Goal: Book appointment/travel/reservation: Book appointment/travel/reservation

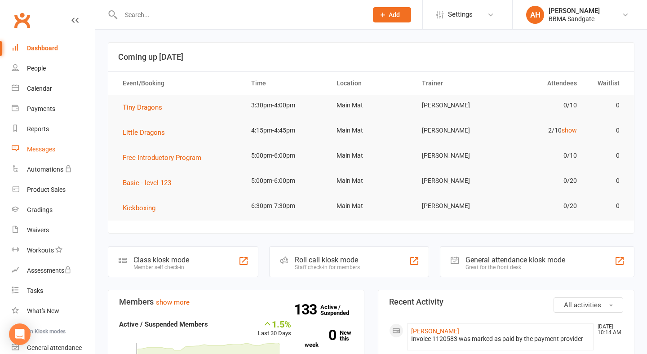
click at [56, 157] on link "Messages" at bounding box center [53, 149] width 83 height 20
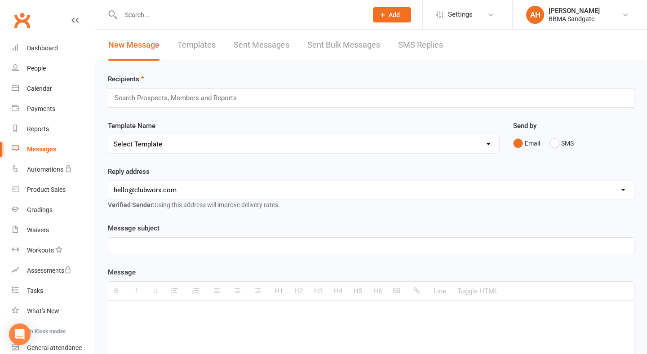
click at [407, 52] on link "SMS Replies" at bounding box center [420, 45] width 45 height 31
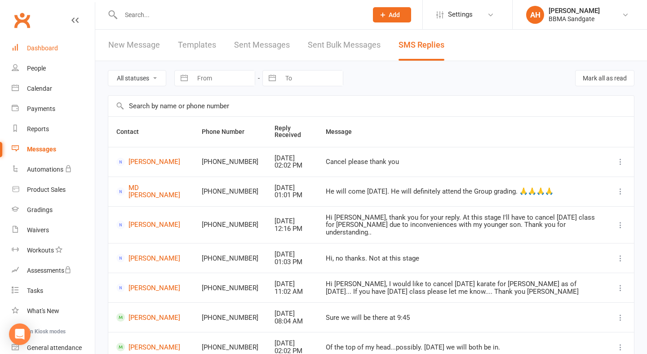
click at [57, 53] on link "Dashboard" at bounding box center [53, 48] width 83 height 20
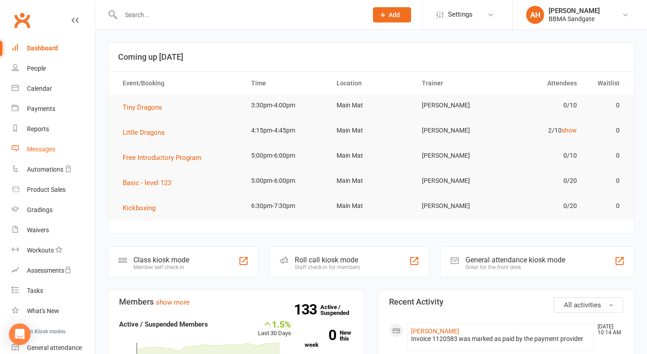
click at [70, 152] on link "Messages" at bounding box center [53, 149] width 83 height 20
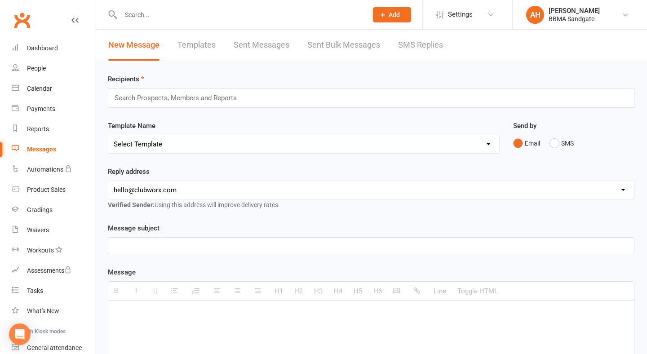
click at [421, 51] on link "SMS Replies" at bounding box center [420, 45] width 45 height 31
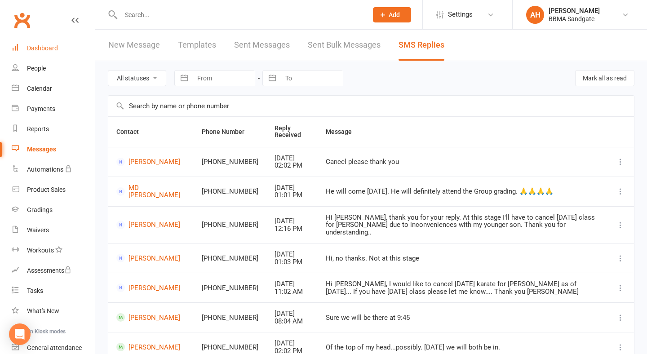
click at [64, 53] on link "Dashboard" at bounding box center [53, 48] width 83 height 20
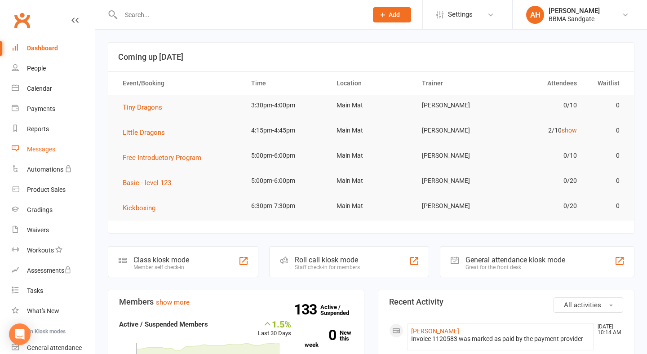
click at [52, 146] on div "Messages" at bounding box center [41, 149] width 28 height 7
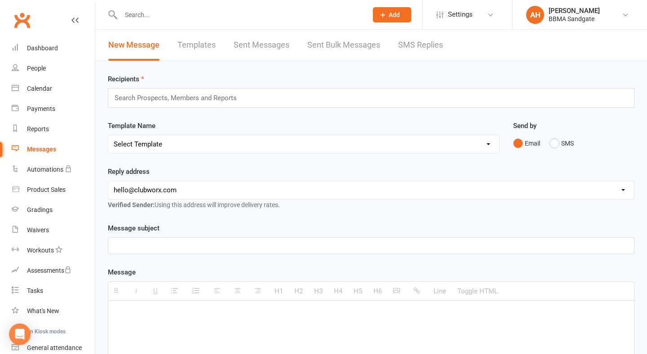
click at [413, 48] on link "SMS Replies" at bounding box center [420, 45] width 45 height 31
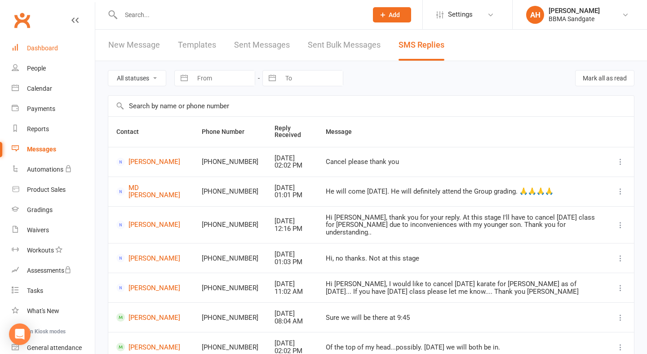
click at [78, 53] on link "Dashboard" at bounding box center [53, 48] width 83 height 20
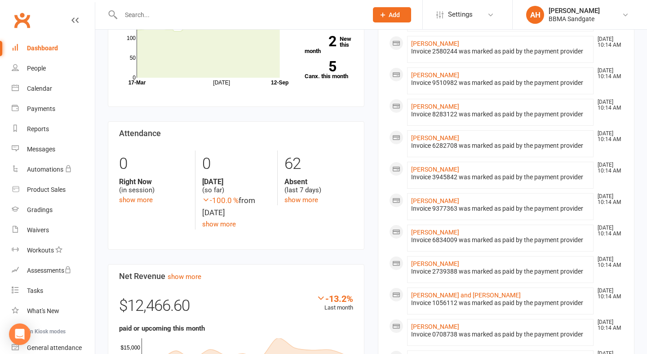
scroll to position [394, 0]
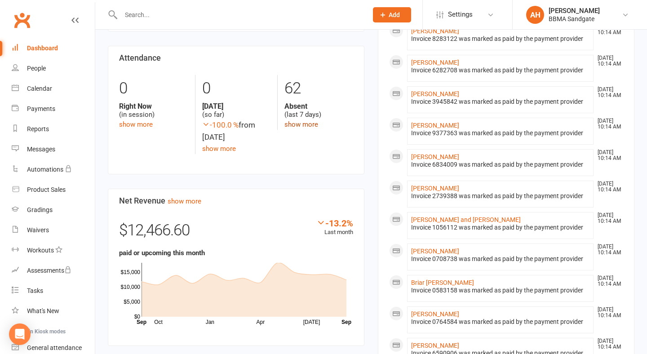
click at [297, 125] on link "show more" at bounding box center [301, 124] width 34 height 8
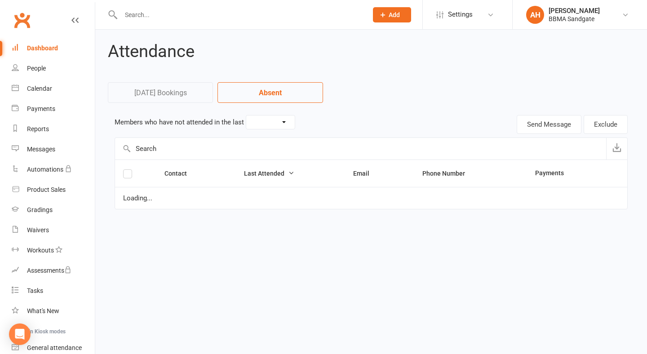
select select "7"
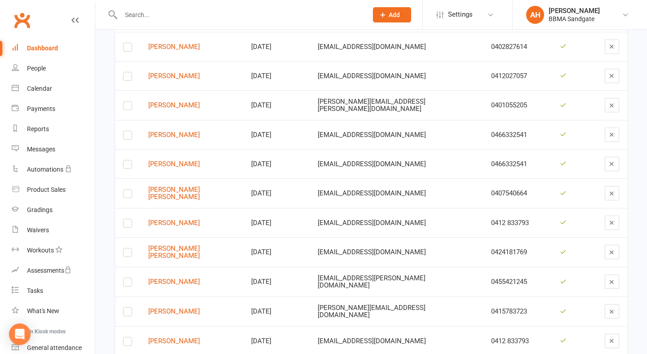
scroll to position [770, 0]
click at [70, 45] on link "Dashboard" at bounding box center [53, 48] width 83 height 20
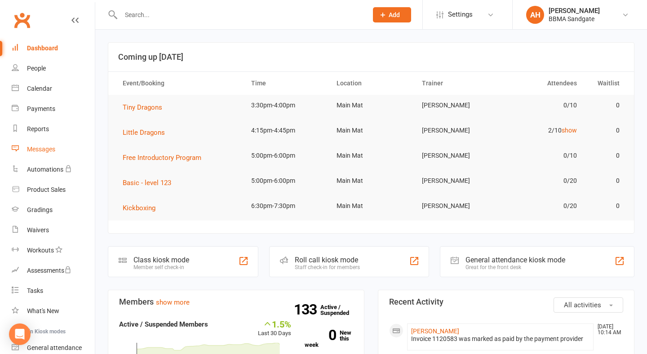
click at [67, 154] on link "Messages" at bounding box center [53, 149] width 83 height 20
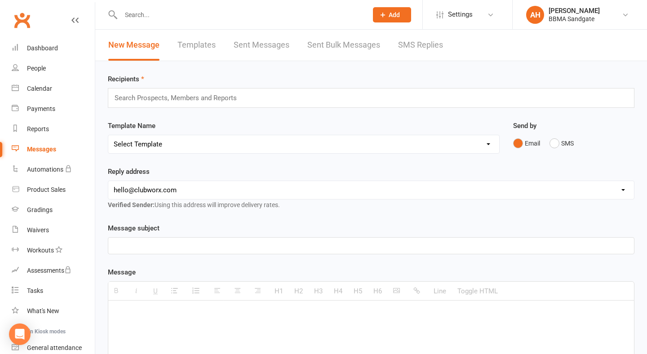
click at [416, 53] on link "SMS Replies" at bounding box center [420, 45] width 45 height 31
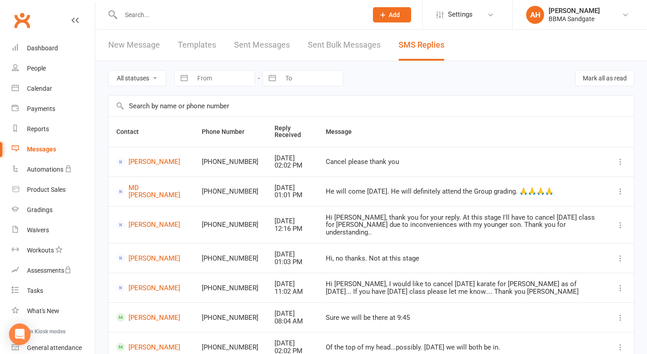
click at [49, 36] on div "Clubworx" at bounding box center [47, 25] width 95 height 33
click at [54, 44] on div "Dashboard" at bounding box center [42, 47] width 31 height 7
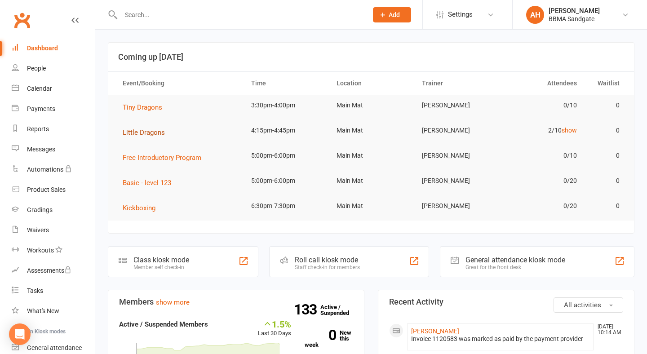
click at [150, 134] on span "Little Dragons" at bounding box center [144, 132] width 42 height 8
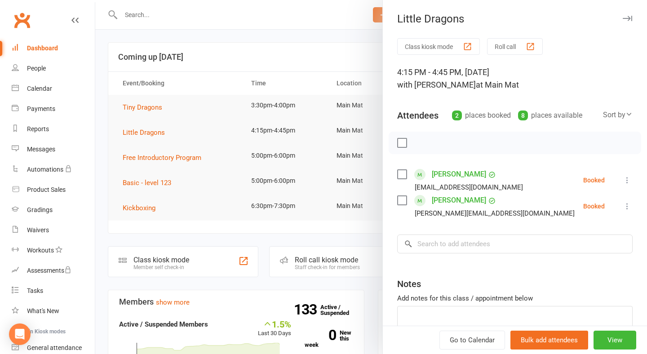
click at [451, 258] on div "Class kiosk mode Roll call 4:15 PM - 4:45 PM, [DATE] with [PERSON_NAME] at Main…" at bounding box center [515, 209] width 264 height 342
click at [451, 251] on input "search" at bounding box center [514, 243] width 235 height 19
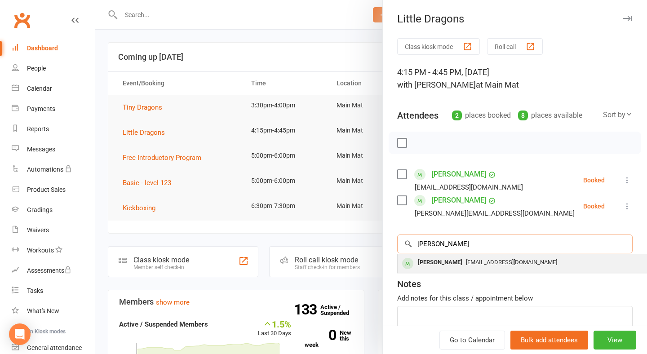
type input "[PERSON_NAME]"
click at [428, 263] on div "[PERSON_NAME]" at bounding box center [440, 262] width 52 height 13
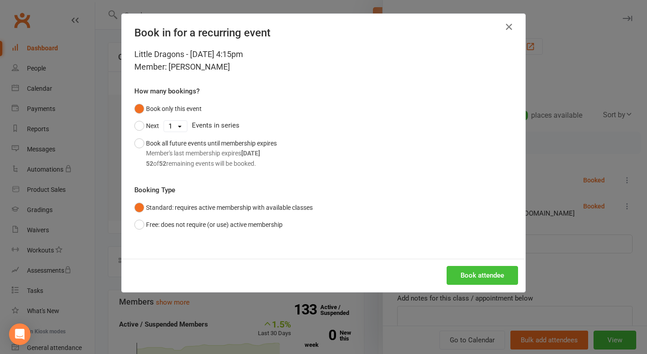
click at [463, 278] on button "Book attendee" at bounding box center [481, 275] width 71 height 19
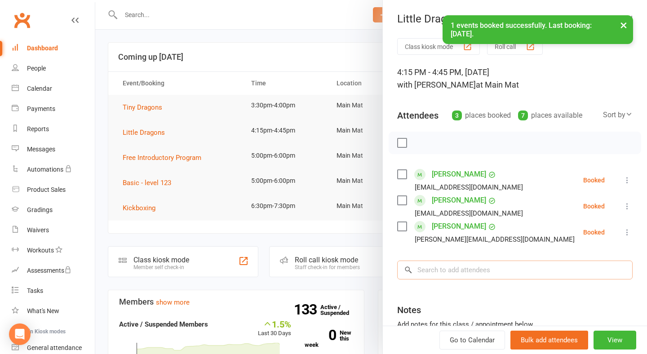
click at [474, 271] on input "search" at bounding box center [514, 269] width 235 height 19
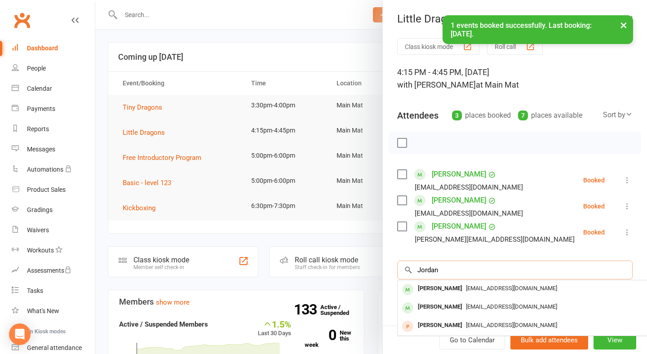
type input "Jordan"
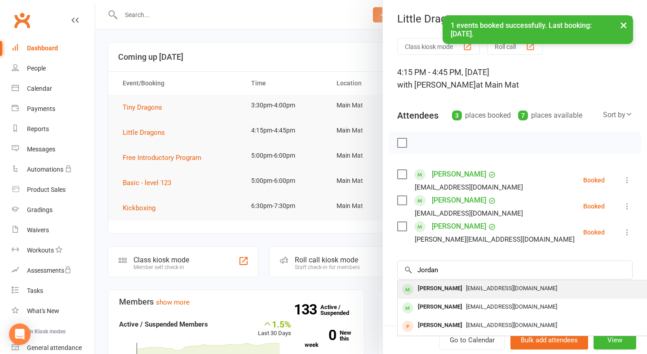
drag, startPoint x: 474, startPoint y: 271, endPoint x: 473, endPoint y: 291, distance: 19.8
click at [473, 291] on span "[EMAIL_ADDRESS][DOMAIN_NAME]" at bounding box center [511, 288] width 91 height 7
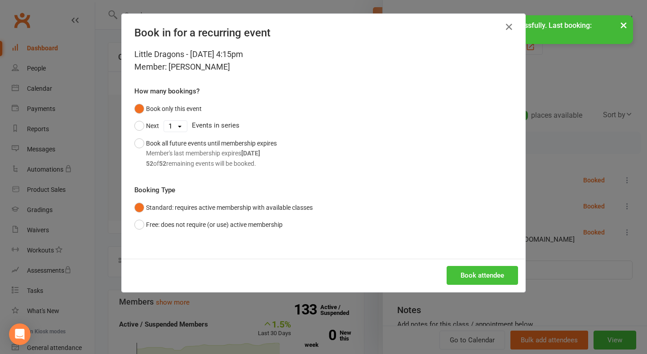
click at [481, 274] on button "Book attendee" at bounding box center [481, 275] width 71 height 19
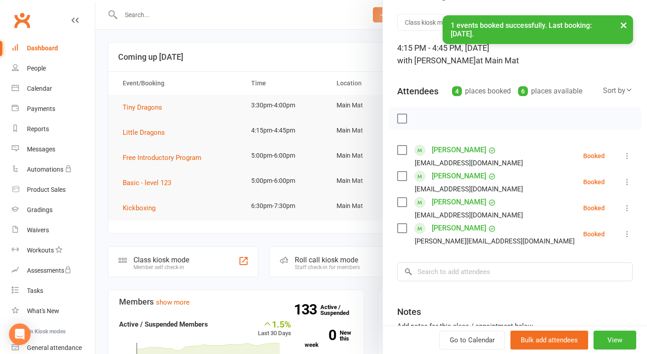
scroll to position [25, 0]
click at [480, 271] on input "search" at bounding box center [514, 271] width 235 height 19
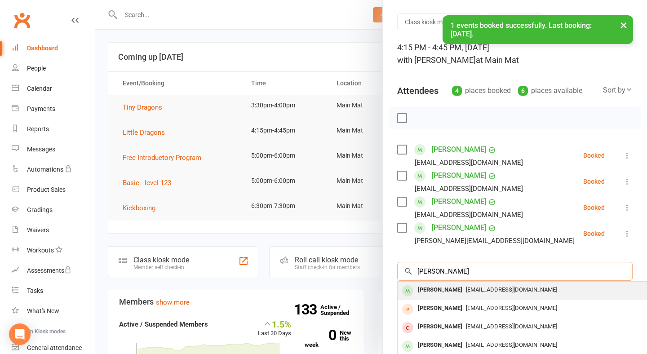
type input "[PERSON_NAME]"
click at [477, 289] on span "[EMAIL_ADDRESS][DOMAIN_NAME]" at bounding box center [511, 289] width 91 height 7
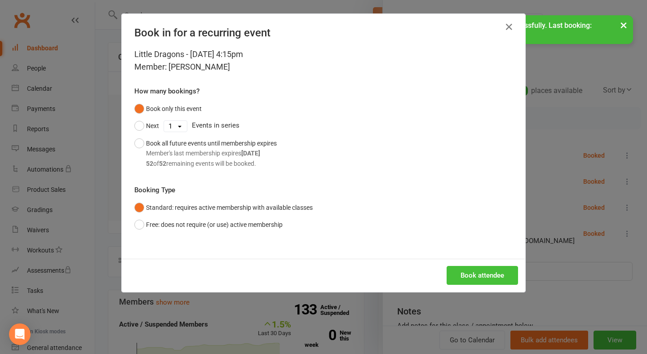
click at [483, 271] on button "Book attendee" at bounding box center [481, 275] width 71 height 19
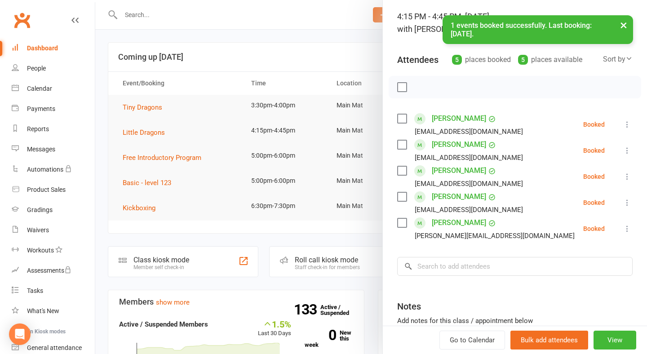
scroll to position [57, 0]
click at [483, 271] on input "search" at bounding box center [514, 265] width 235 height 19
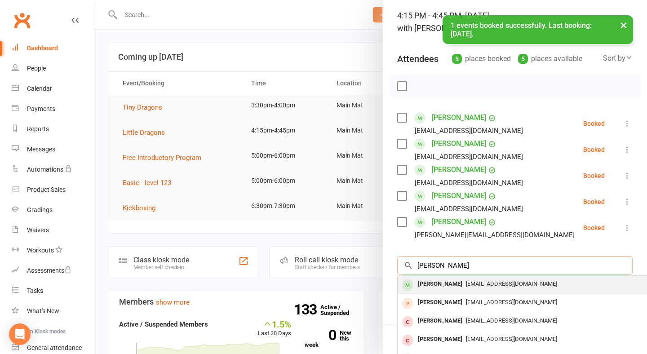
type input "[PERSON_NAME]"
click at [480, 282] on div "[EMAIL_ADDRESS][DOMAIN_NAME]" at bounding box center [531, 284] width 261 height 13
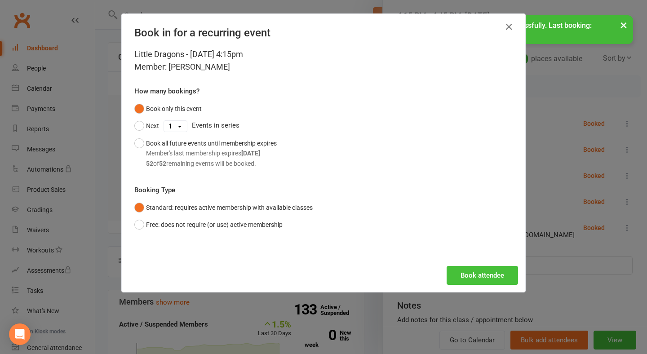
click at [484, 269] on button "Book attendee" at bounding box center [481, 275] width 71 height 19
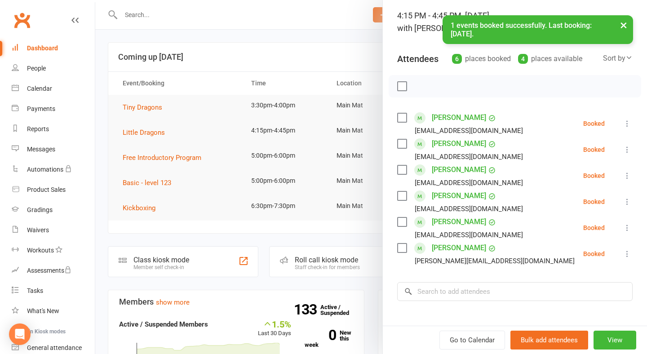
click at [623, 24] on button "×" at bounding box center [623, 24] width 16 height 19
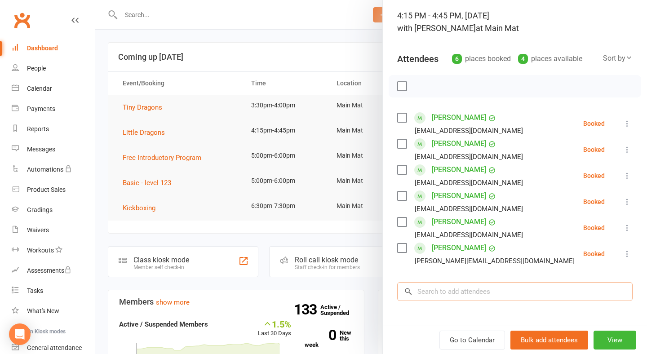
click at [463, 287] on input "search" at bounding box center [514, 291] width 235 height 19
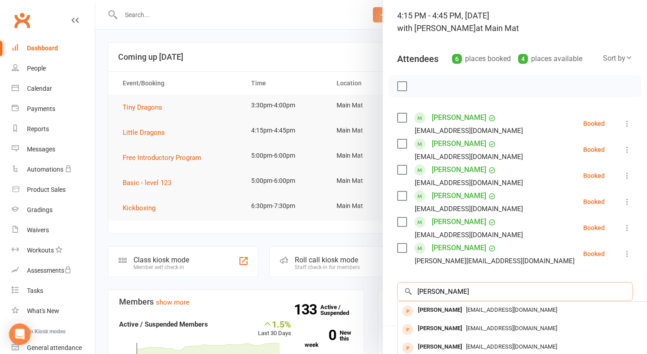
scroll to position [92, 0]
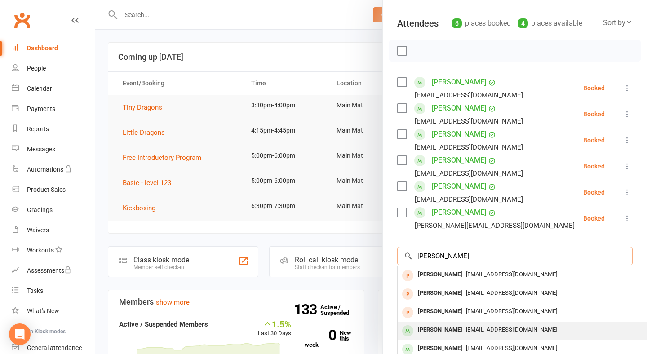
type input "[PERSON_NAME]"
click at [446, 326] on div "[PERSON_NAME]" at bounding box center [440, 329] width 52 height 13
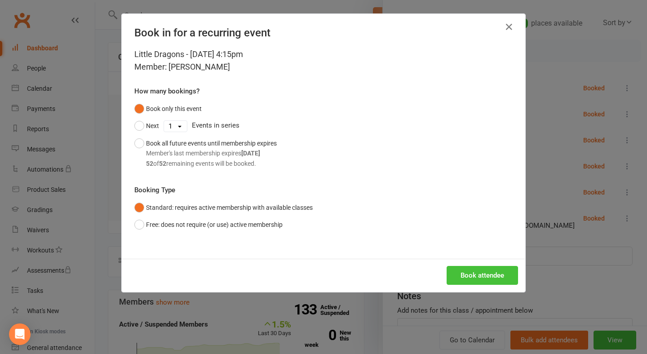
click at [471, 276] on button "Book attendee" at bounding box center [481, 275] width 71 height 19
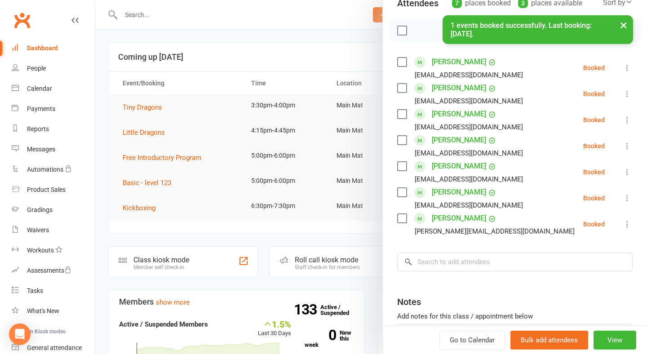
scroll to position [113, 0]
click at [471, 271] on input "search" at bounding box center [514, 261] width 235 height 19
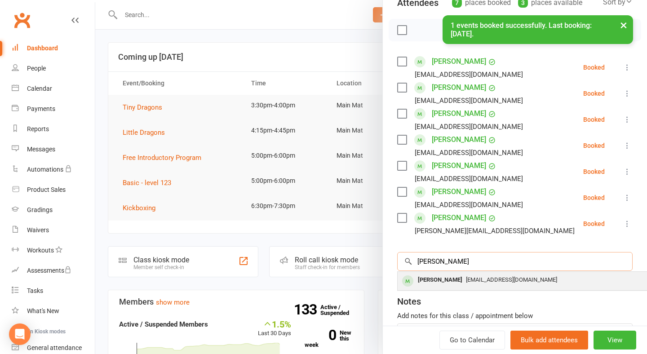
type input "[PERSON_NAME]"
click at [461, 289] on div "[PERSON_NAME] [EMAIL_ADDRESS][DOMAIN_NAME]" at bounding box center [531, 281] width 269 height 18
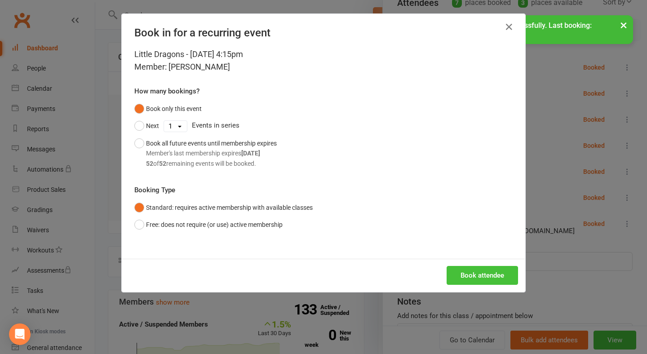
click at [466, 277] on button "Book attendee" at bounding box center [481, 275] width 71 height 19
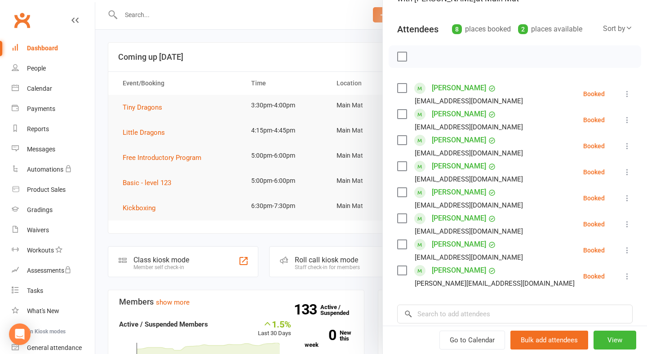
scroll to position [92, 0]
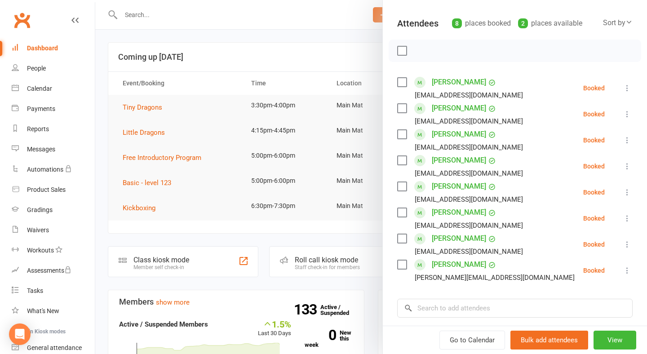
click at [631, 247] on icon at bounding box center [626, 244] width 9 height 9
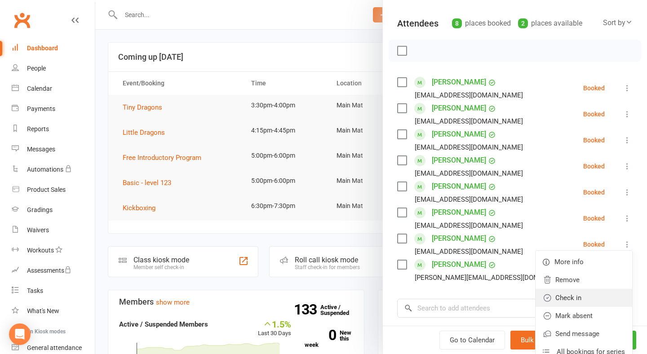
click at [578, 303] on link "Check in" at bounding box center [583, 298] width 97 height 18
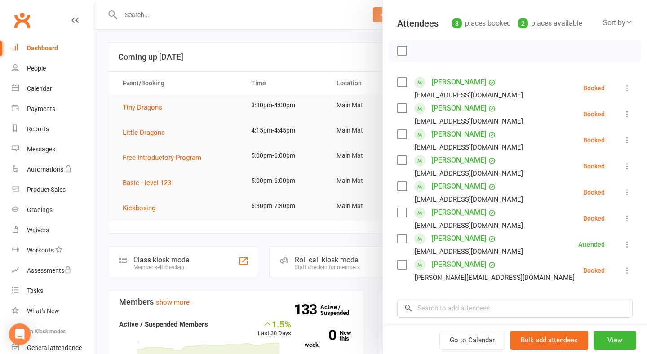
click at [626, 114] on icon at bounding box center [626, 114] width 9 height 9
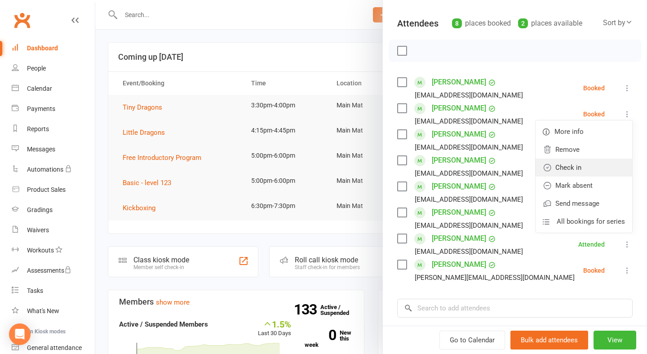
click at [583, 172] on link "Check in" at bounding box center [583, 168] width 97 height 18
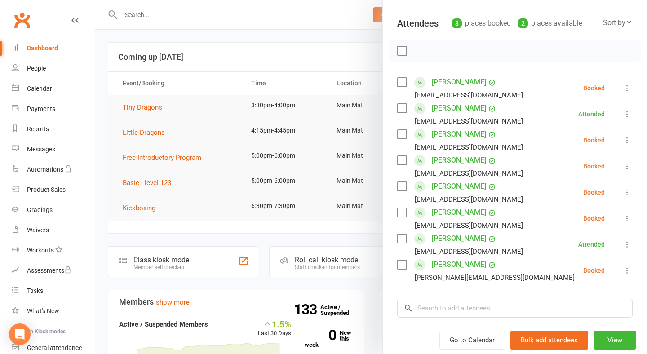
click at [626, 144] on icon at bounding box center [626, 140] width 9 height 9
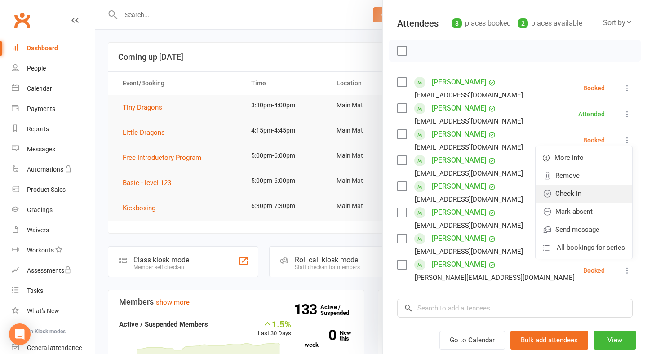
click at [602, 190] on link "Check in" at bounding box center [583, 194] width 97 height 18
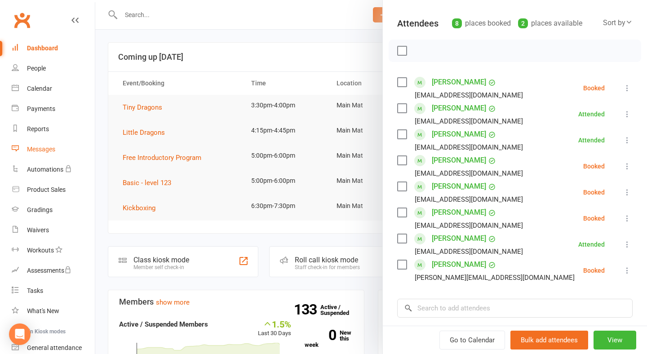
click at [75, 150] on link "Messages" at bounding box center [53, 149] width 83 height 20
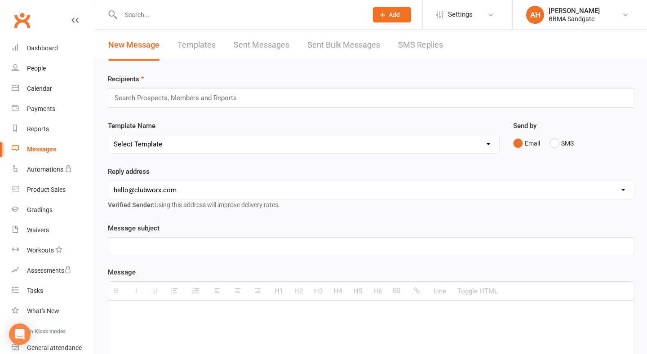
click at [420, 42] on link "SMS Replies" at bounding box center [420, 45] width 45 height 31
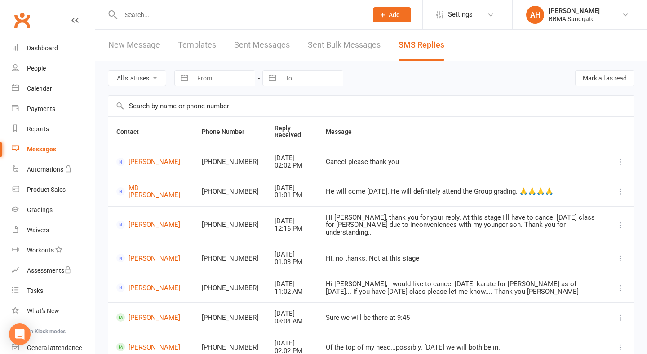
click at [56, 38] on div "Clubworx" at bounding box center [47, 25] width 95 height 33
click at [56, 41] on link "Dashboard" at bounding box center [53, 48] width 83 height 20
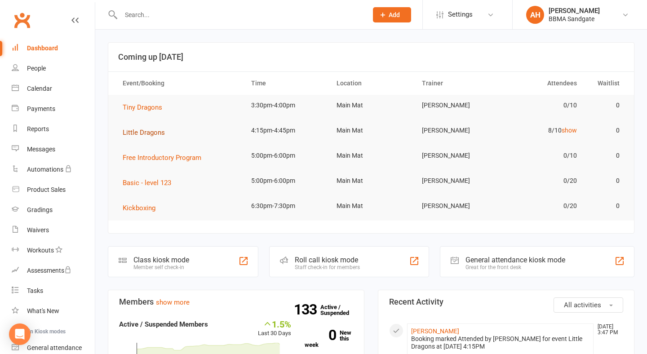
click at [162, 137] on span "Little Dragons" at bounding box center [144, 132] width 42 height 8
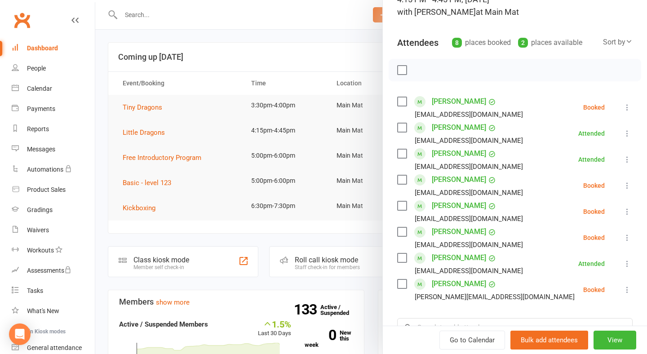
scroll to position [81, 0]
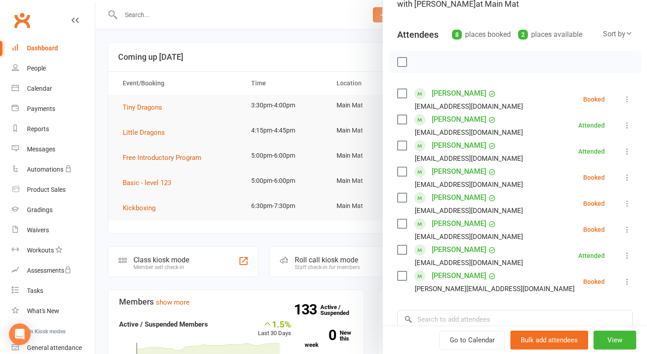
click at [629, 206] on icon at bounding box center [626, 203] width 9 height 9
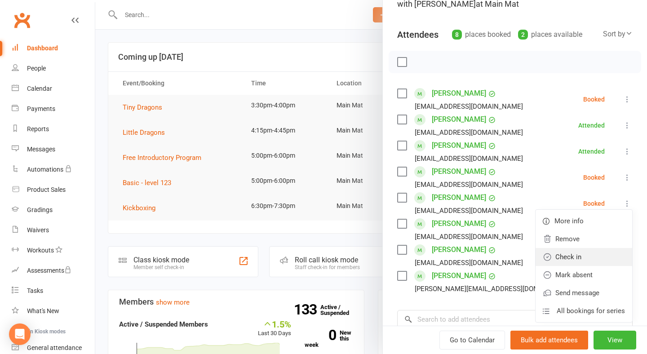
click at [595, 255] on link "Check in" at bounding box center [583, 257] width 97 height 18
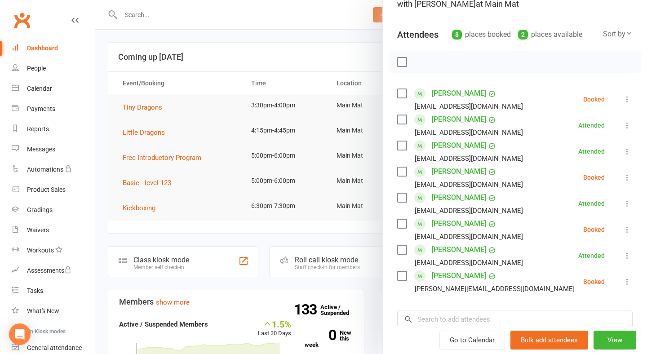
click at [626, 234] on icon at bounding box center [626, 229] width 9 height 9
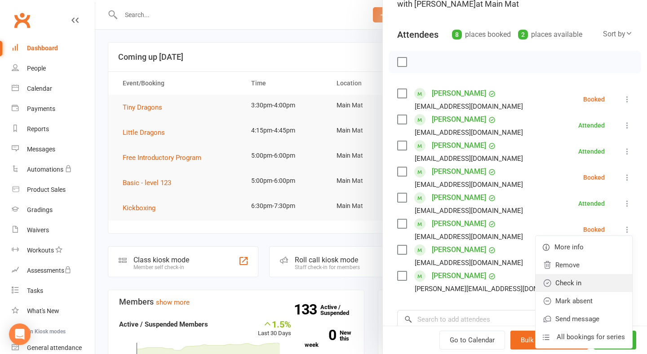
click at [588, 281] on link "Check in" at bounding box center [583, 283] width 97 height 18
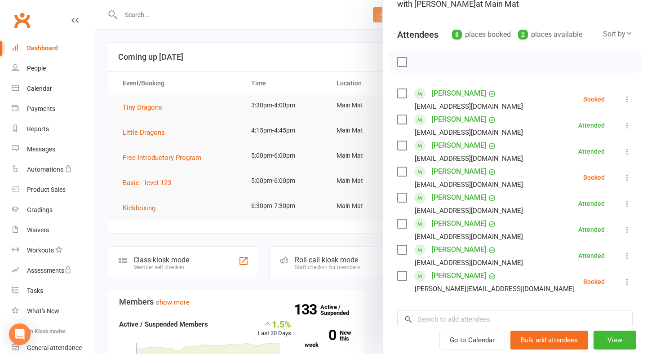
click at [628, 283] on icon at bounding box center [626, 281] width 9 height 9
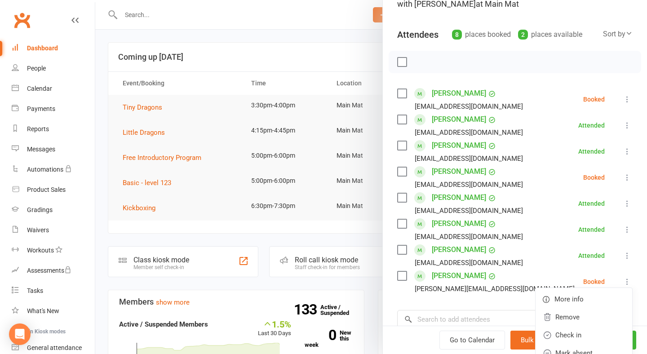
scroll to position [116, 0]
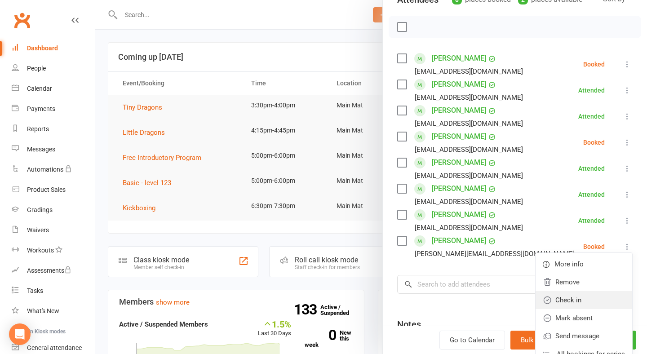
click at [610, 297] on link "Check in" at bounding box center [583, 300] width 97 height 18
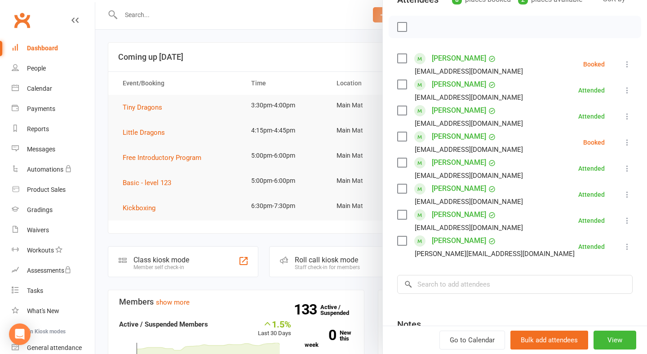
scroll to position [0, 0]
click at [284, 40] on div at bounding box center [370, 177] width 551 height 354
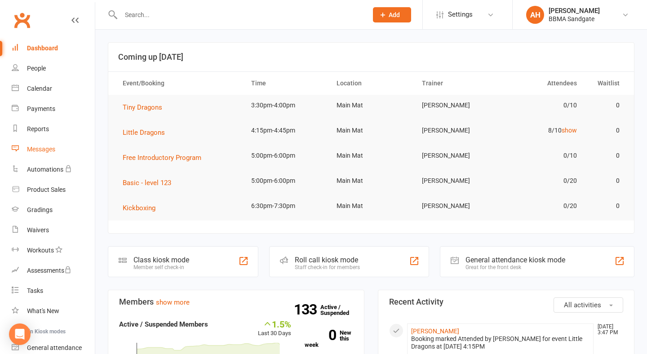
click at [64, 150] on link "Messages" at bounding box center [53, 149] width 83 height 20
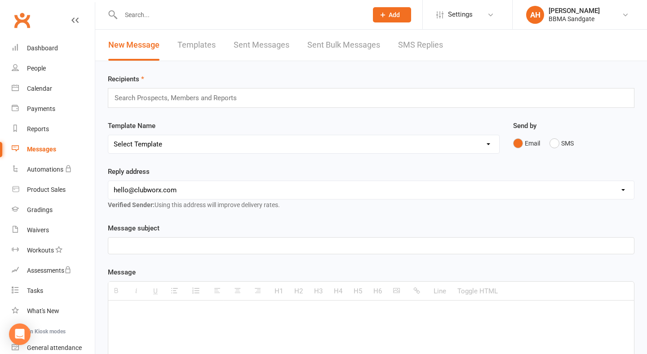
click at [399, 48] on link "SMS Replies" at bounding box center [420, 45] width 45 height 31
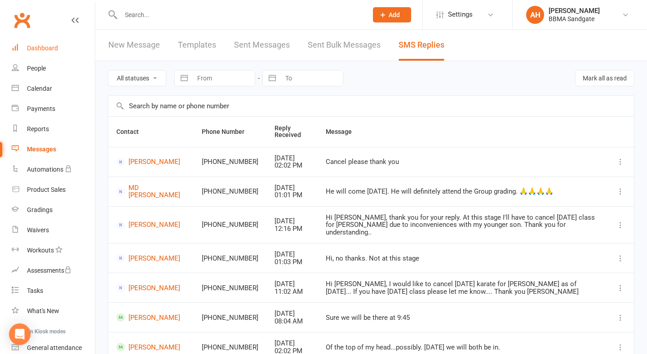
click at [78, 51] on link "Dashboard" at bounding box center [53, 48] width 83 height 20
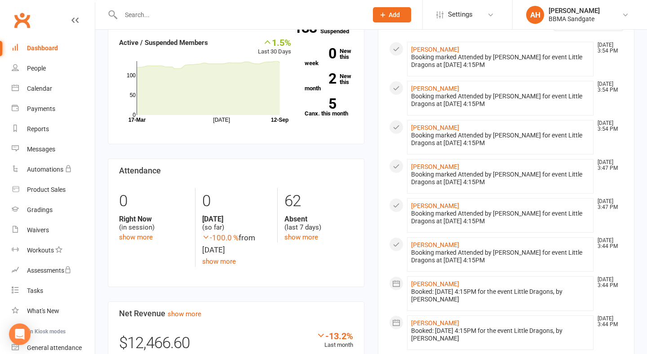
scroll to position [282, 0]
click at [58, 149] on link "Messages" at bounding box center [53, 149] width 83 height 20
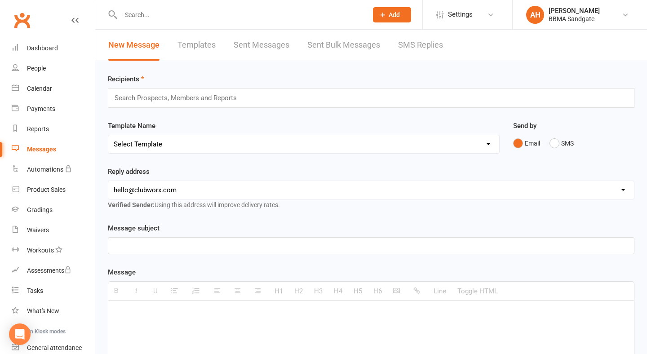
click at [420, 48] on link "SMS Replies" at bounding box center [420, 45] width 45 height 31
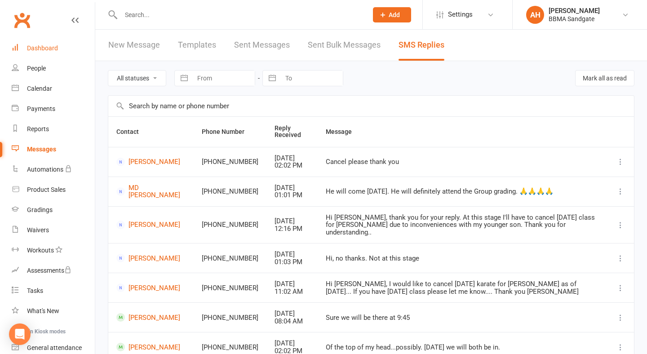
click at [56, 51] on div "Dashboard" at bounding box center [42, 47] width 31 height 7
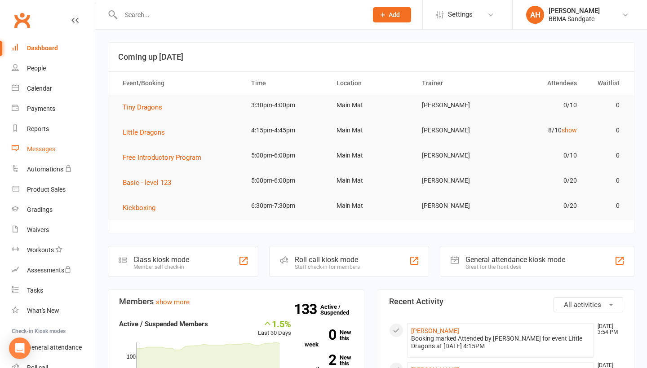
click at [47, 146] on div "Messages" at bounding box center [41, 149] width 28 height 7
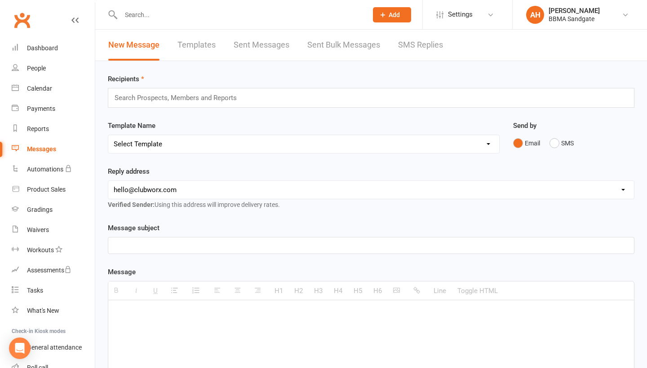
click at [412, 50] on link "SMS Replies" at bounding box center [420, 45] width 45 height 31
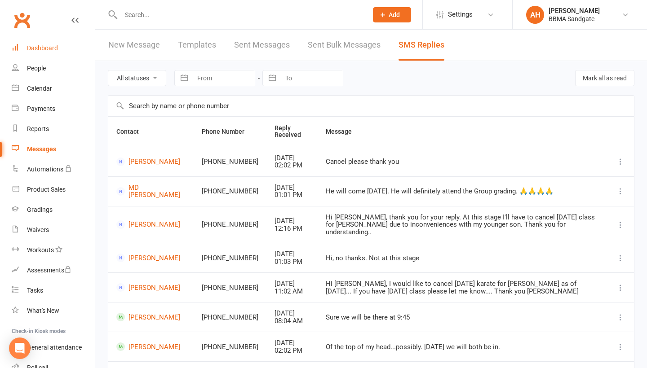
click at [67, 44] on link "Dashboard" at bounding box center [53, 48] width 83 height 20
